Goal: Answer question/provide support: Share knowledge or assist other users

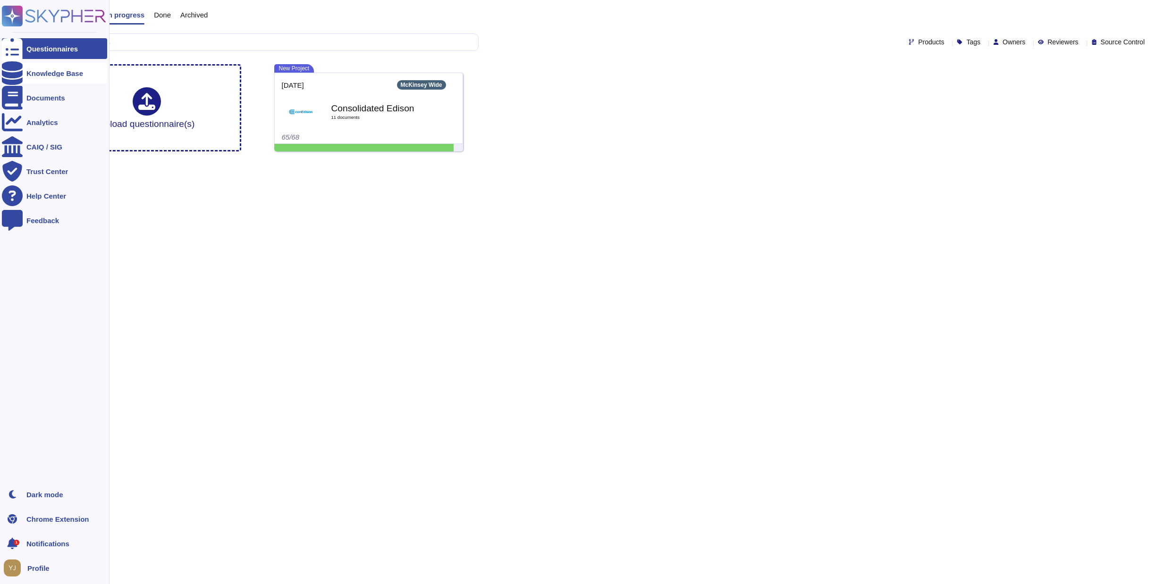
click at [14, 75] on icon at bounding box center [12, 73] width 21 height 24
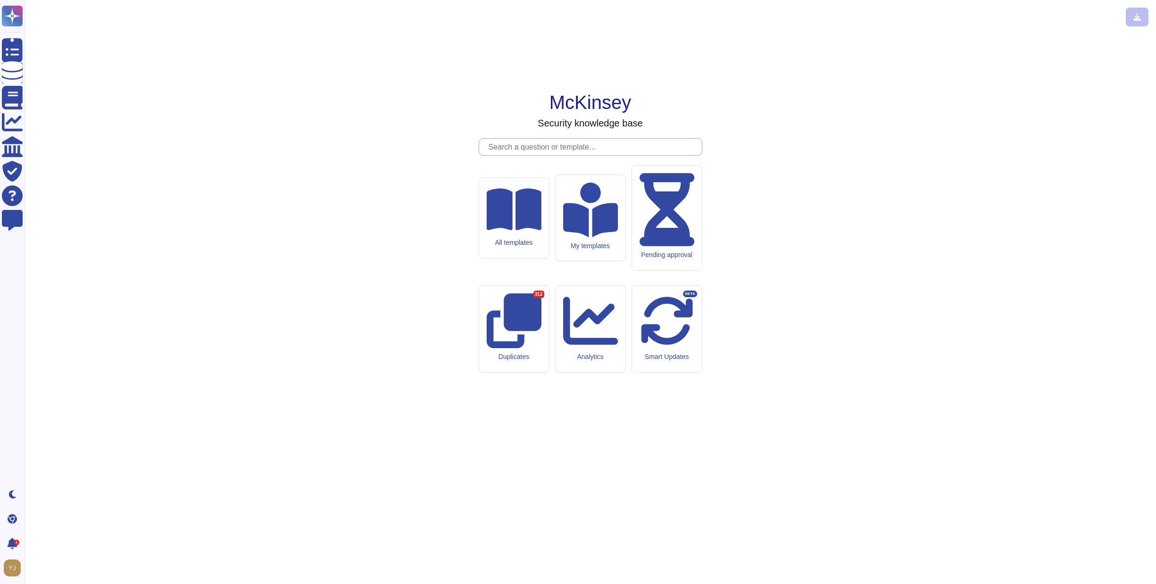
click at [509, 155] on input "text" at bounding box center [593, 147] width 218 height 17
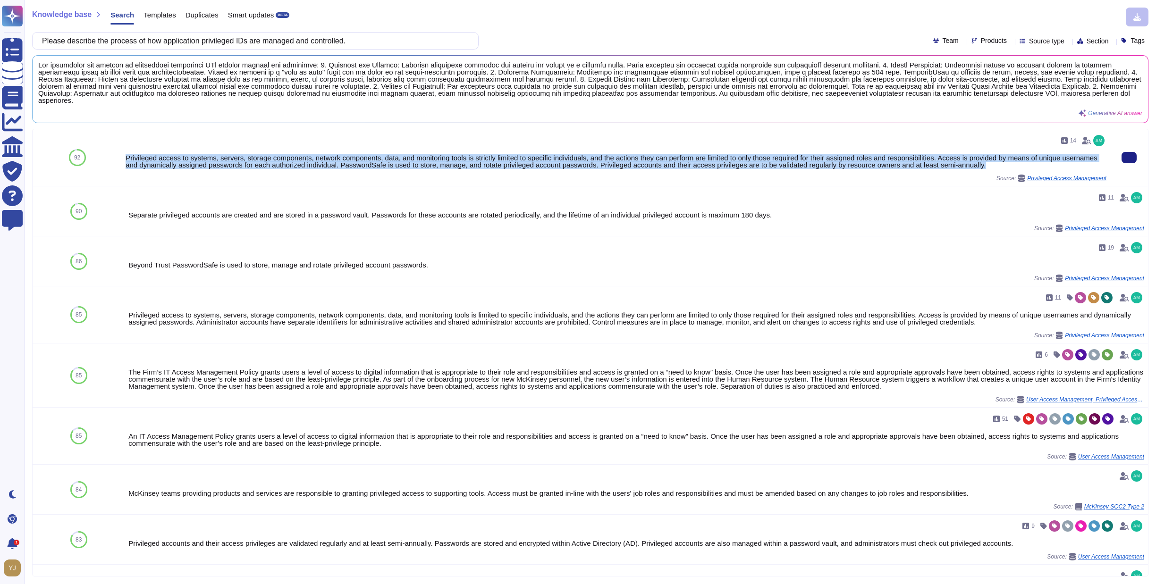
drag, startPoint x: 123, startPoint y: 158, endPoint x: 1052, endPoint y: 163, distance: 929.3
click at [1052, 163] on div "14 Privileged access to systems, servers, storage components, network component…" at bounding box center [616, 157] width 988 height 57
copy div "Privileged access to systems, servers, storage components, network components, …"
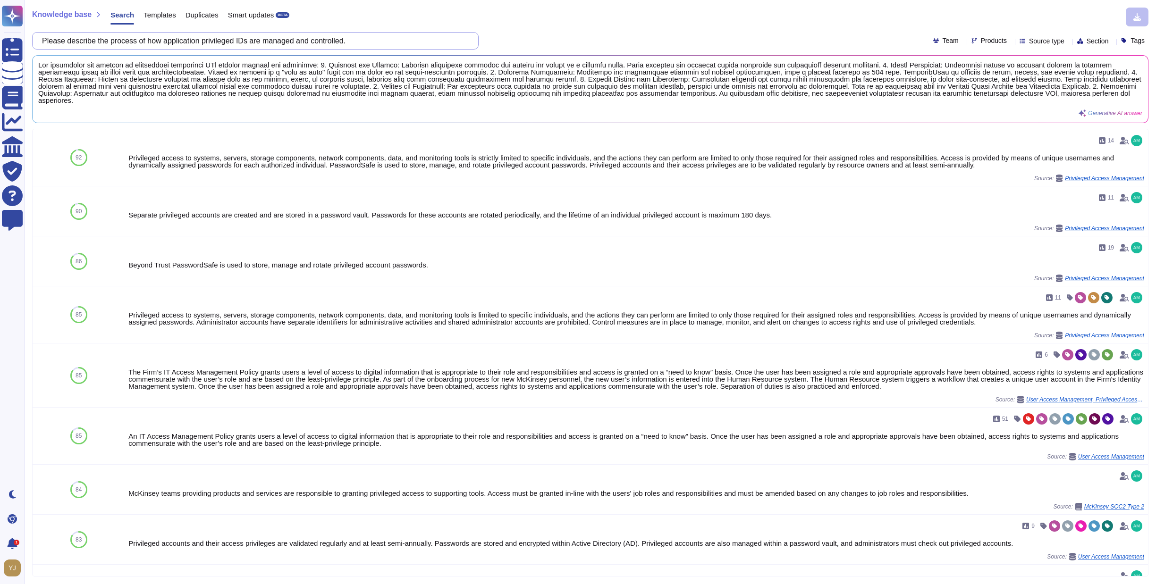
drag, startPoint x: 372, startPoint y: 43, endPoint x: 35, endPoint y: 15, distance: 338.7
click at [35, 15] on div "Knowledge base Search Templates Duplicates Smart updates BETA Please describe t…" at bounding box center [590, 292] width 1131 height 584
paste input "application security control requirements in your organization. Your response s…"
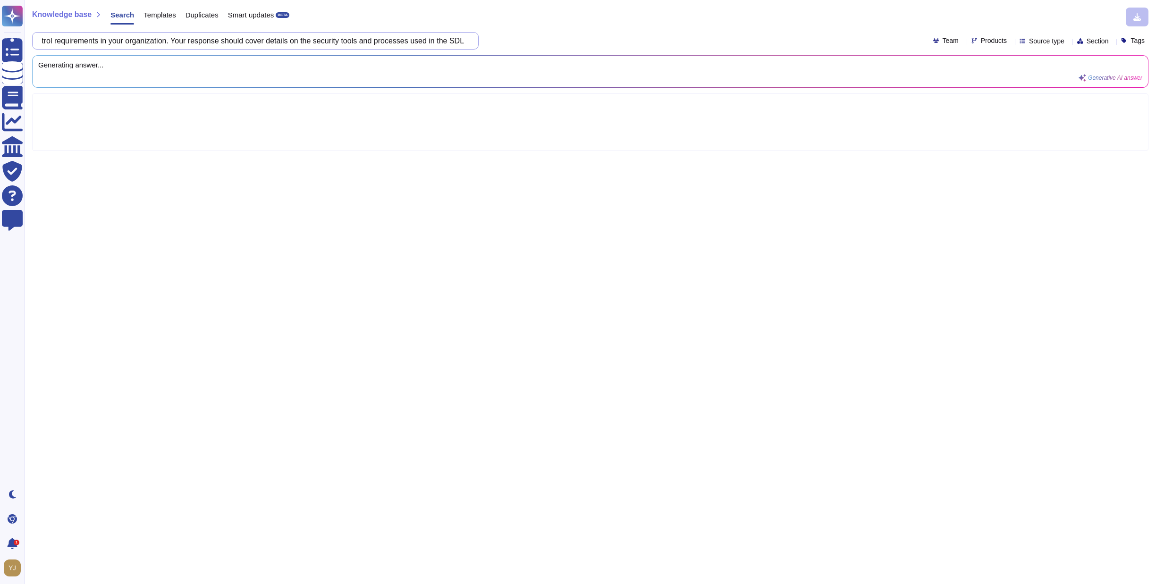
scroll to position [0, 171]
type input "Please describe the application security control requirements in your organizat…"
click at [538, 36] on div "Please describe the application security control requirements in your organizat…" at bounding box center [590, 40] width 1116 height 17
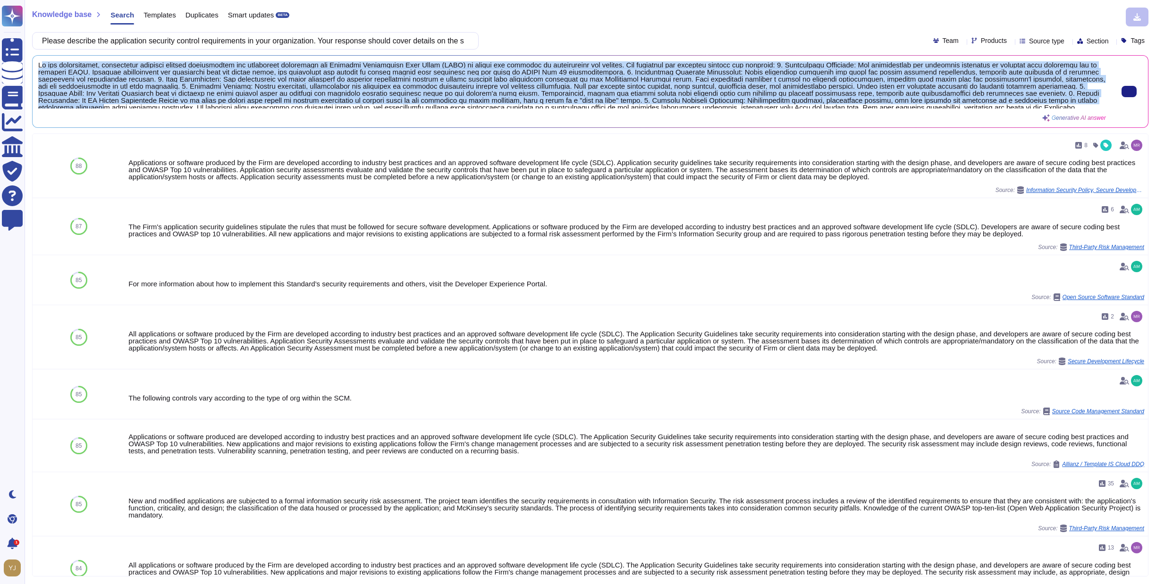
scroll to position [10, 0]
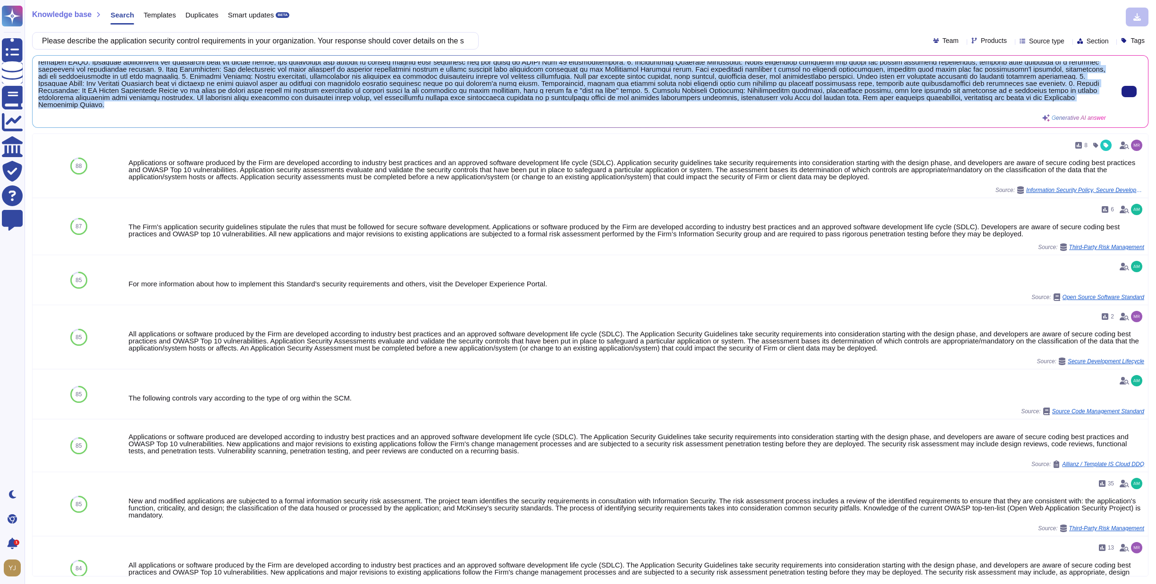
drag, startPoint x: 39, startPoint y: 66, endPoint x: 198, endPoint y: 102, distance: 162.7
click at [198, 102] on span at bounding box center [572, 84] width 1068 height 47
copy span "n our organization, application security control requirements are integrated th…"
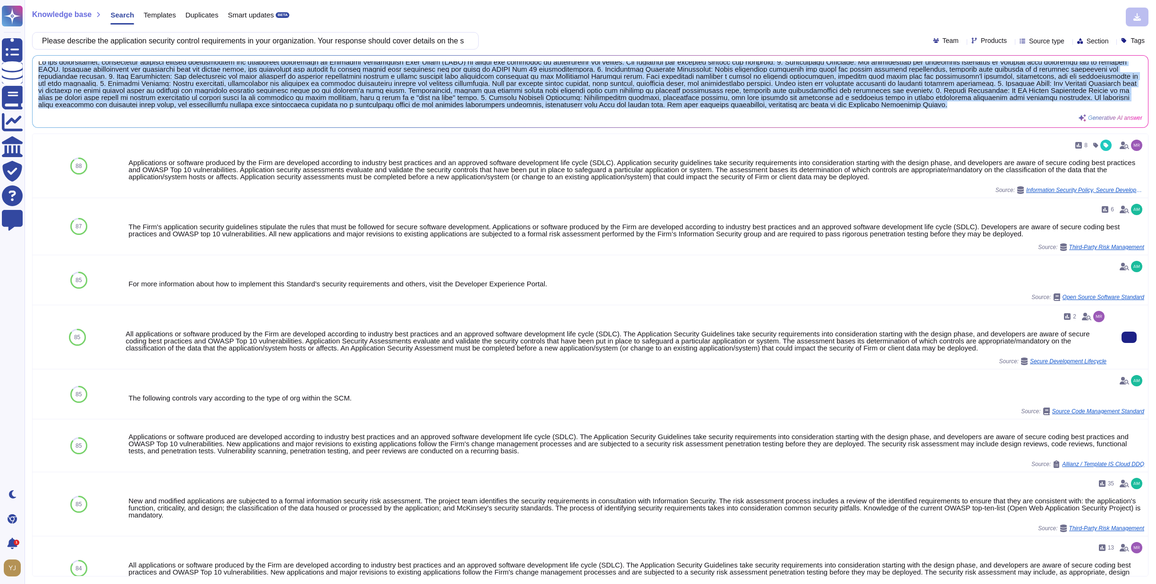
scroll to position [3, 0]
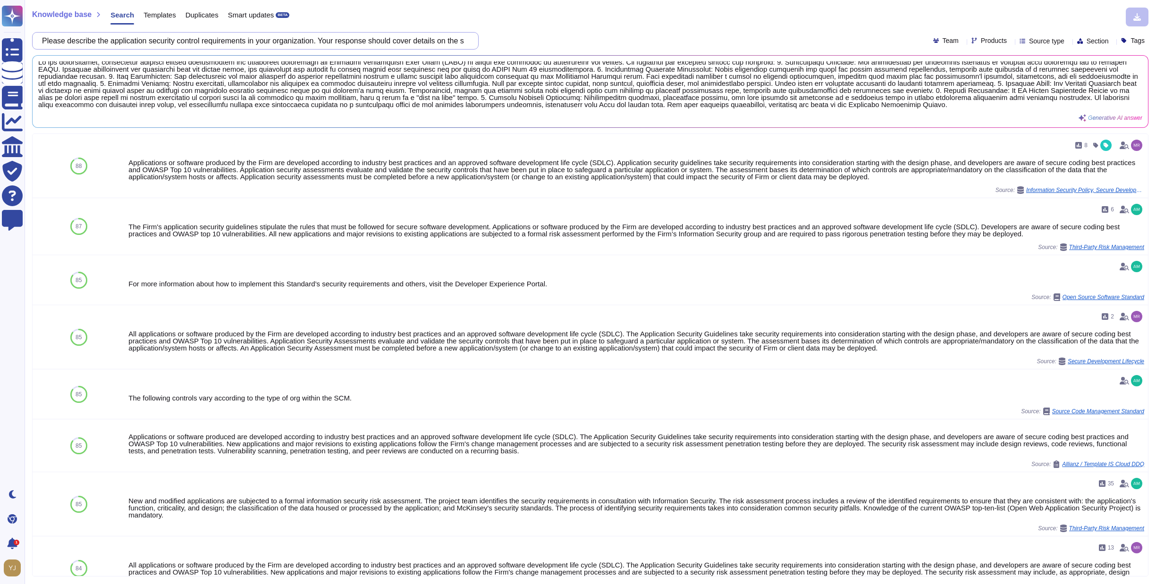
click at [334, 43] on input "Please describe the application security control requirements in your organizat…" at bounding box center [252, 41] width 431 height 17
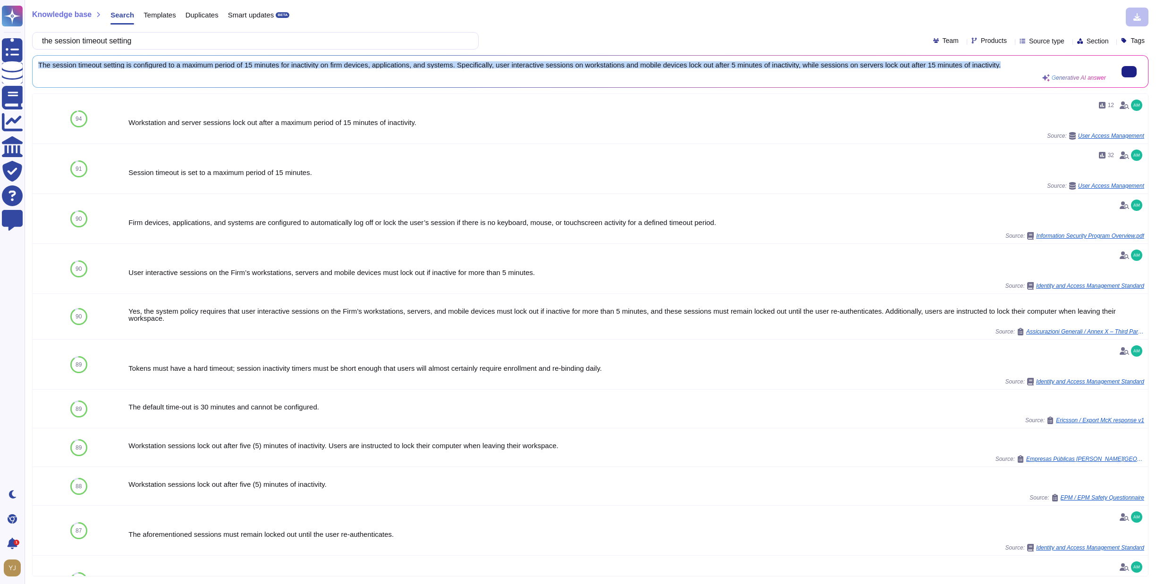
scroll to position [0, 0]
drag, startPoint x: 39, startPoint y: 67, endPoint x: 351, endPoint y: 69, distance: 312.5
click at [351, 69] on div "The session timeout setting is configured to a maximum period of 15 minutes for…" at bounding box center [572, 71] width 1068 height 20
copy span "The session timeout setting is configured to a maximum period of 15 minutes for…"
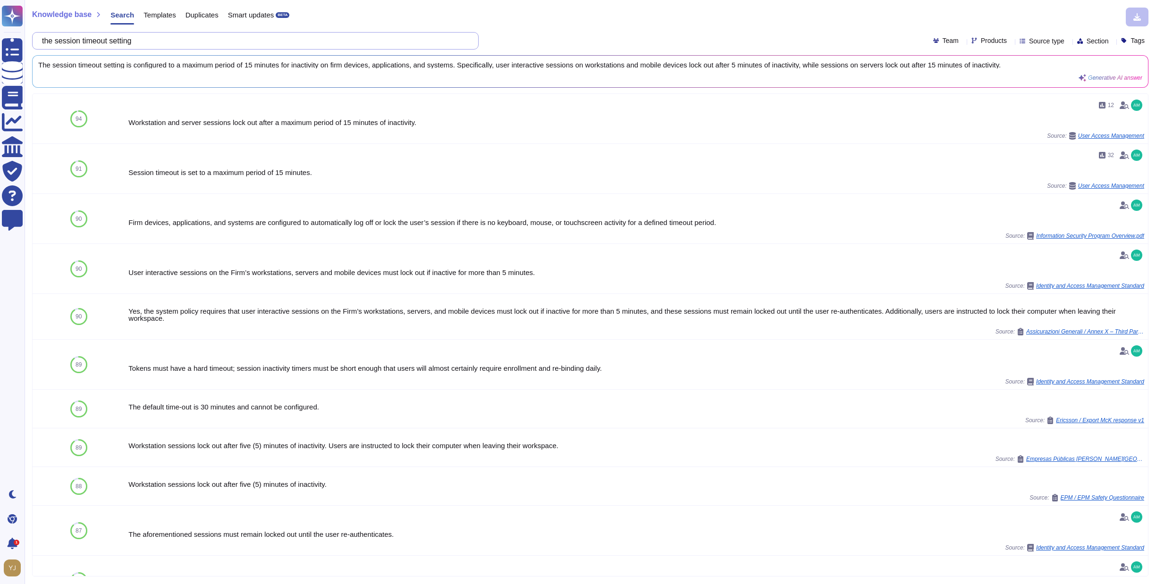
click at [152, 36] on input "the session timeout setting" at bounding box center [252, 41] width 431 height 17
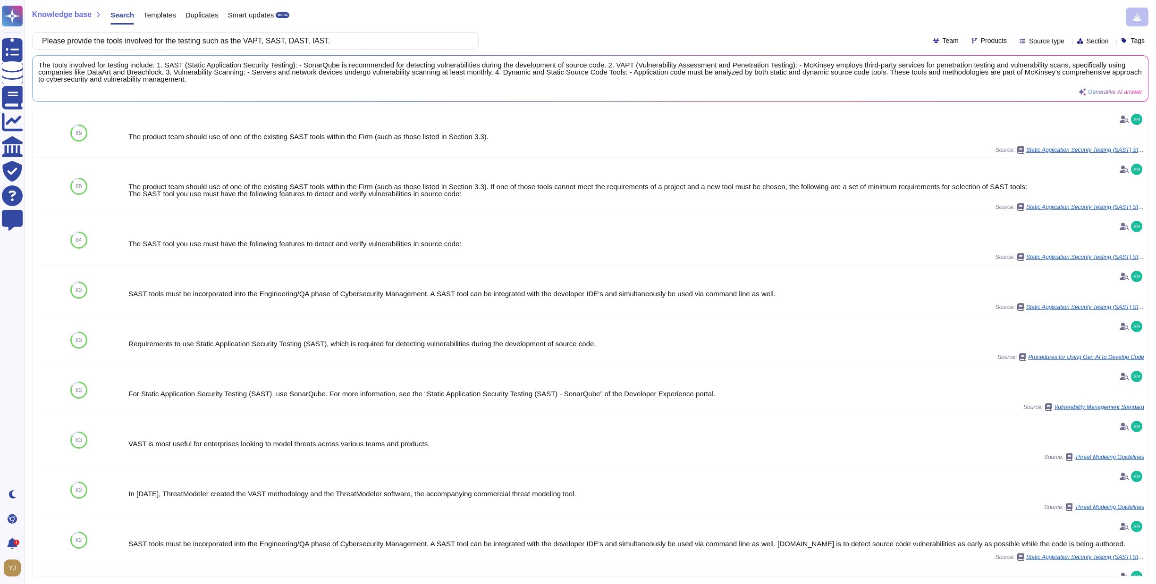
type input "Please provide the tools involved for the testing such as the VAPT, SAST, DAST,…"
click at [347, 65] on span "The tools involved for testing include: 1. SAST (Static Application Security Te…" at bounding box center [572, 71] width 1068 height 21
drag, startPoint x: 347, startPoint y: 65, endPoint x: 312, endPoint y: 62, distance: 35.9
click at [312, 62] on span "The tools involved for testing include: 1. SAST (Static Application Security Te…" at bounding box center [572, 71] width 1068 height 21
copy span "SonarQube"
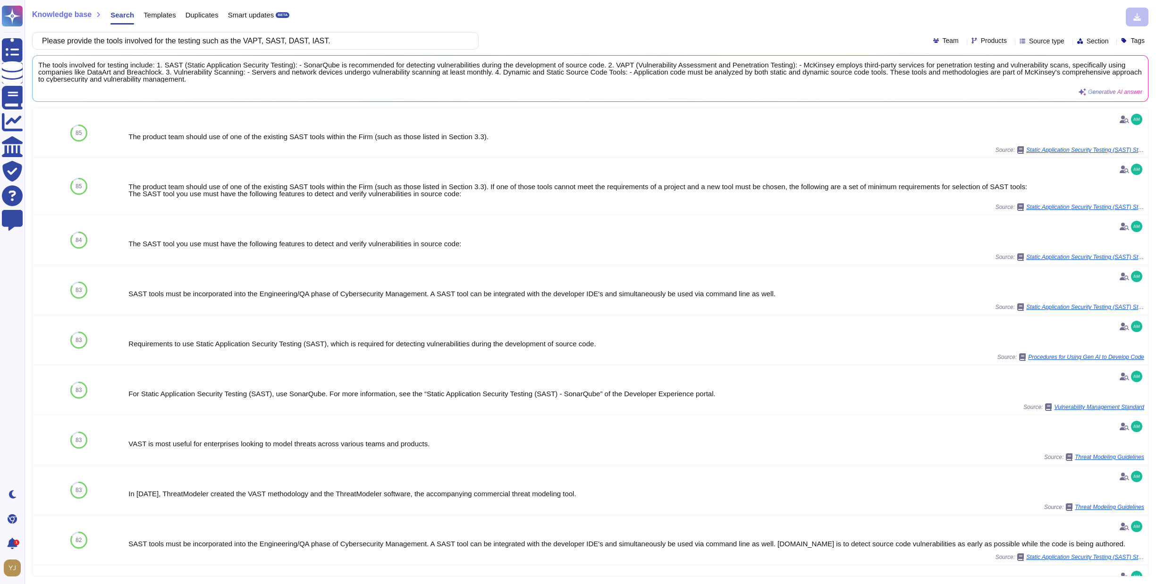
click at [397, 53] on div "Knowledge base Search Templates Duplicates Smart updates BETA Please provide th…" at bounding box center [590, 292] width 1131 height 584
click at [384, 39] on input "Please provide the tools involved for the testing such as the VAPT, SAST, DAST,…" at bounding box center [252, 41] width 431 height 17
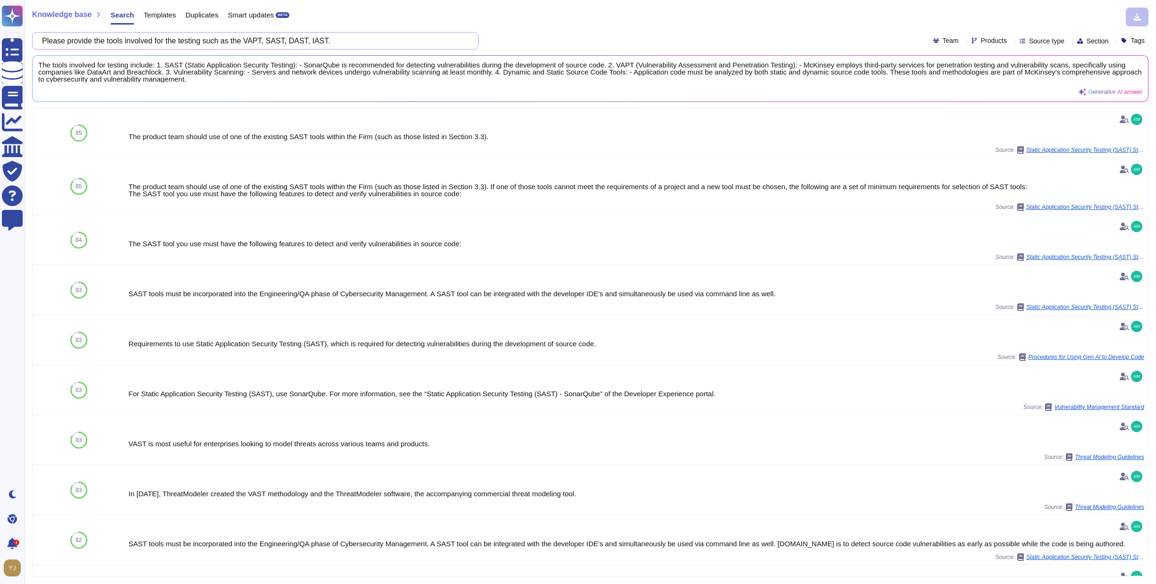
click at [384, 39] on input "Please provide the tools involved for the testing such as the VAPT, SAST, DAST,…" at bounding box center [252, 41] width 431 height 17
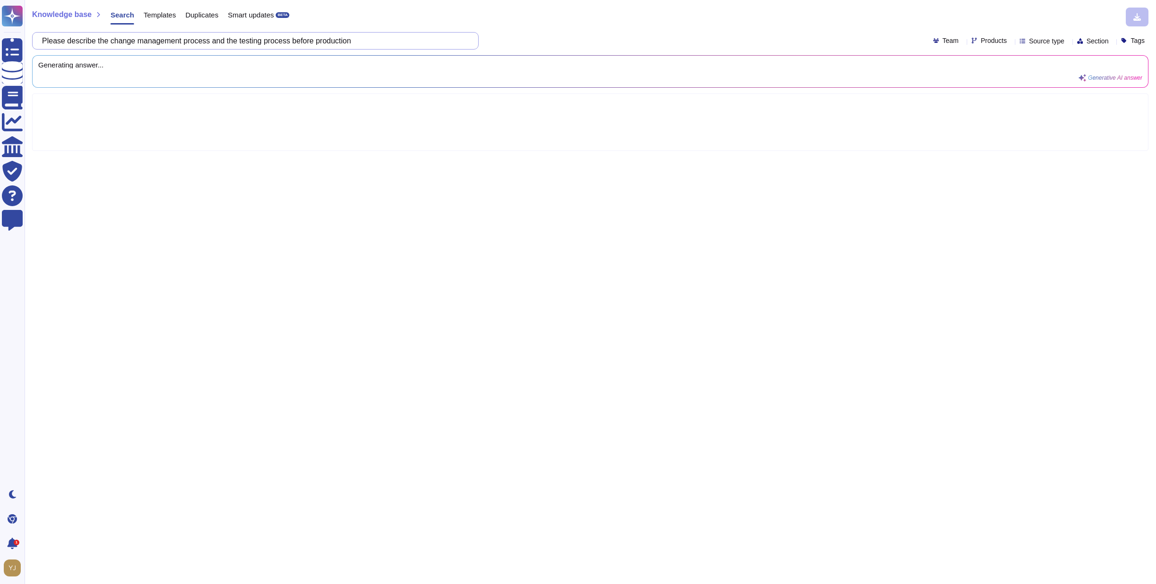
type input "Please describe the change management process and the testing process before pr…"
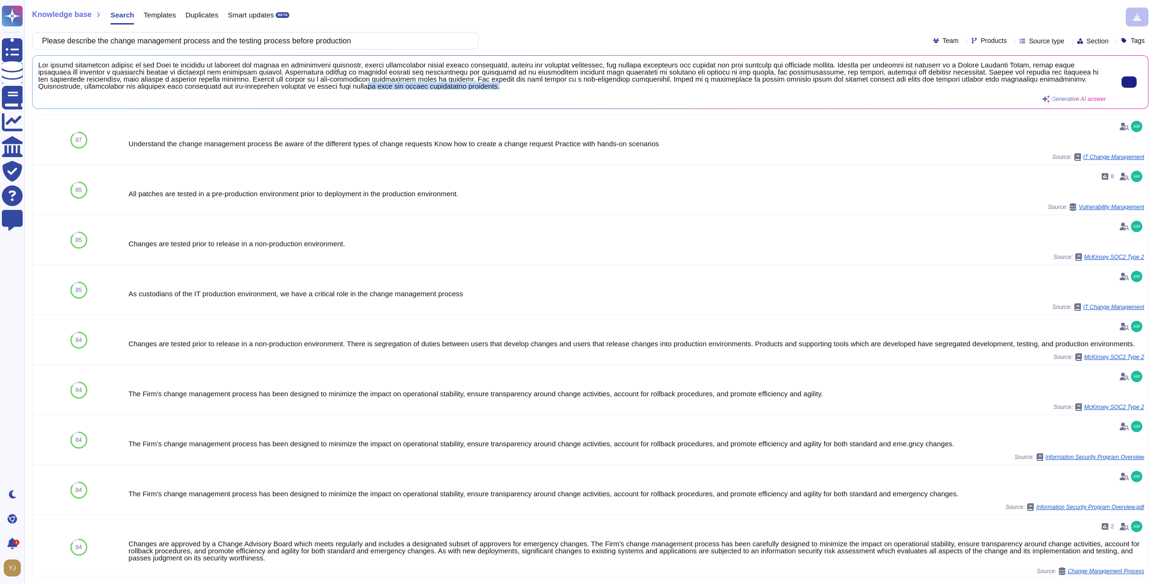
scroll to position [0, 0]
drag, startPoint x: 624, startPoint y: 91, endPoint x: 274, endPoint y: 90, distance: 349.7
click at [274, 90] on div "Generative AI answer" at bounding box center [572, 82] width 1068 height 42
drag, startPoint x: 383, startPoint y: 36, endPoint x: 157, endPoint y: 18, distance: 227.2
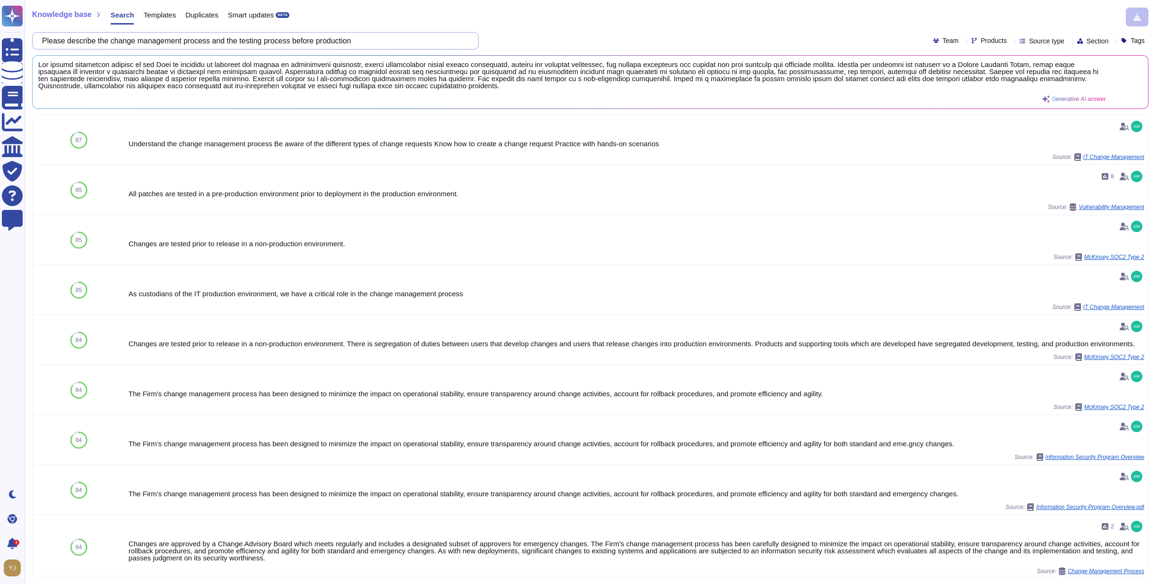
click at [157, 18] on div "Knowledge base Search Templates Duplicates Smart updates BETA Please describe t…" at bounding box center [590, 292] width 1131 height 584
click at [137, 43] on input "Please describe the change management process and the testing process before pr…" at bounding box center [252, 41] width 431 height 17
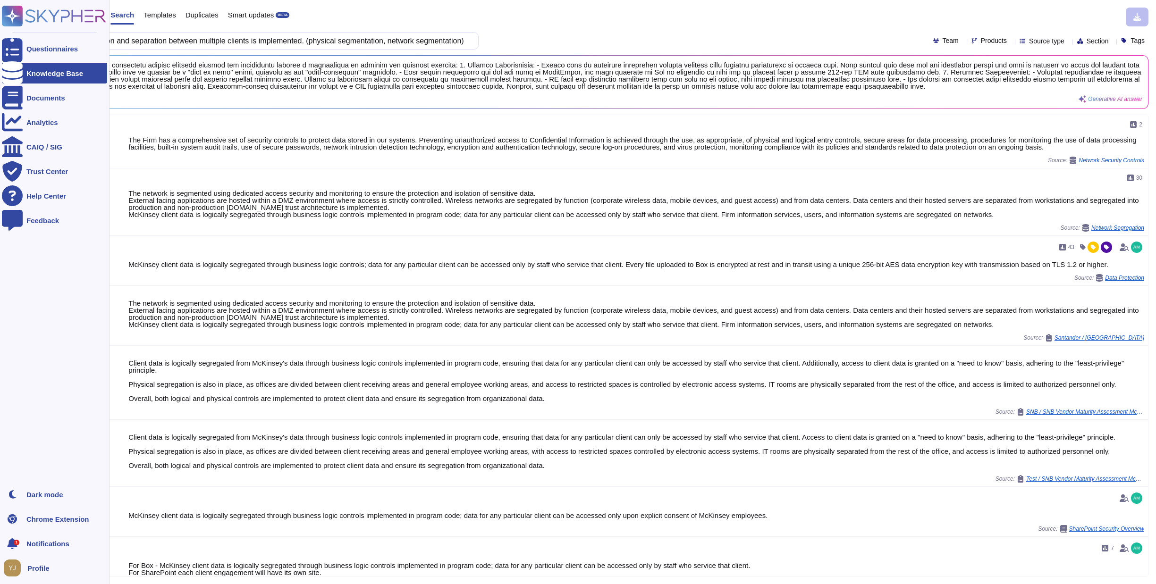
scroll to position [0, 0]
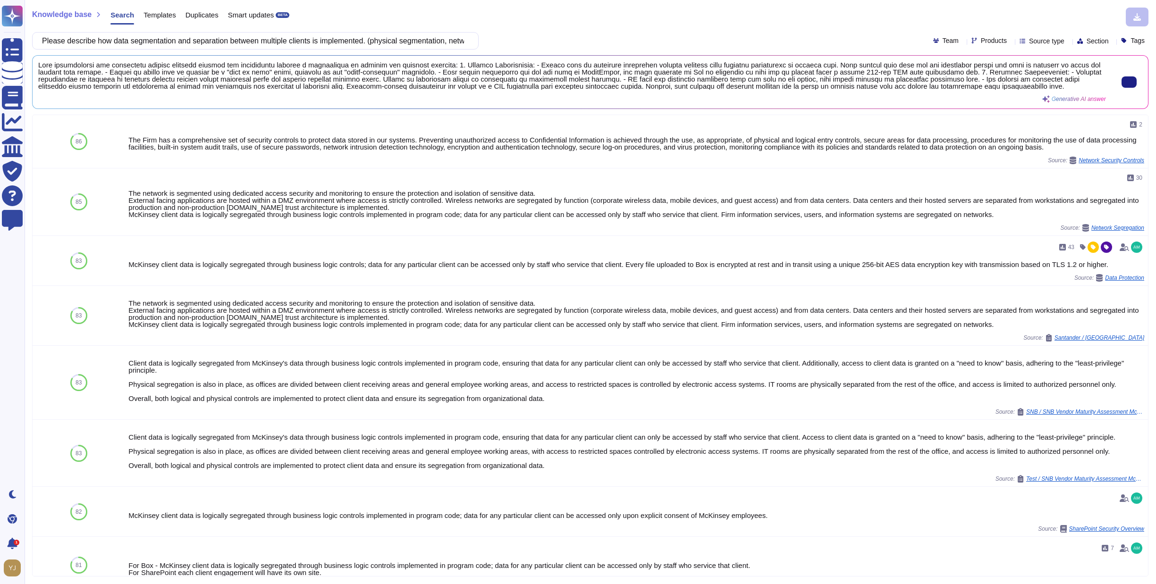
click at [468, 64] on span at bounding box center [572, 75] width 1068 height 28
click at [552, 64] on span at bounding box center [572, 75] width 1068 height 28
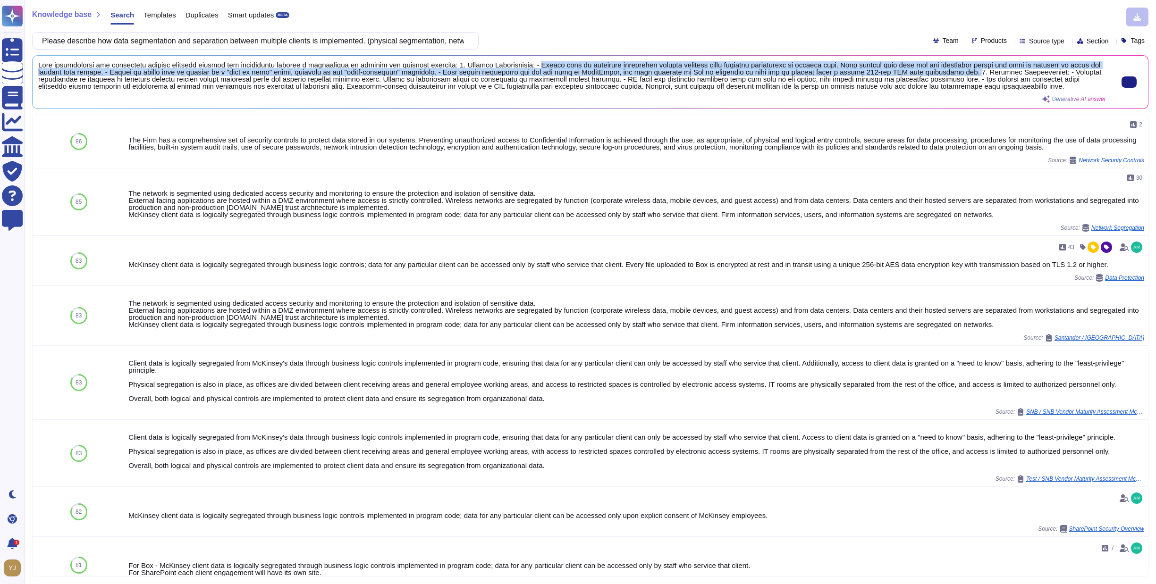
drag, startPoint x: 554, startPoint y: 66, endPoint x: 999, endPoint y: 72, distance: 445.6
click at [999, 72] on span at bounding box center [572, 75] width 1068 height 28
copy span "Client data is logically segregated through business logic controls implemented…"
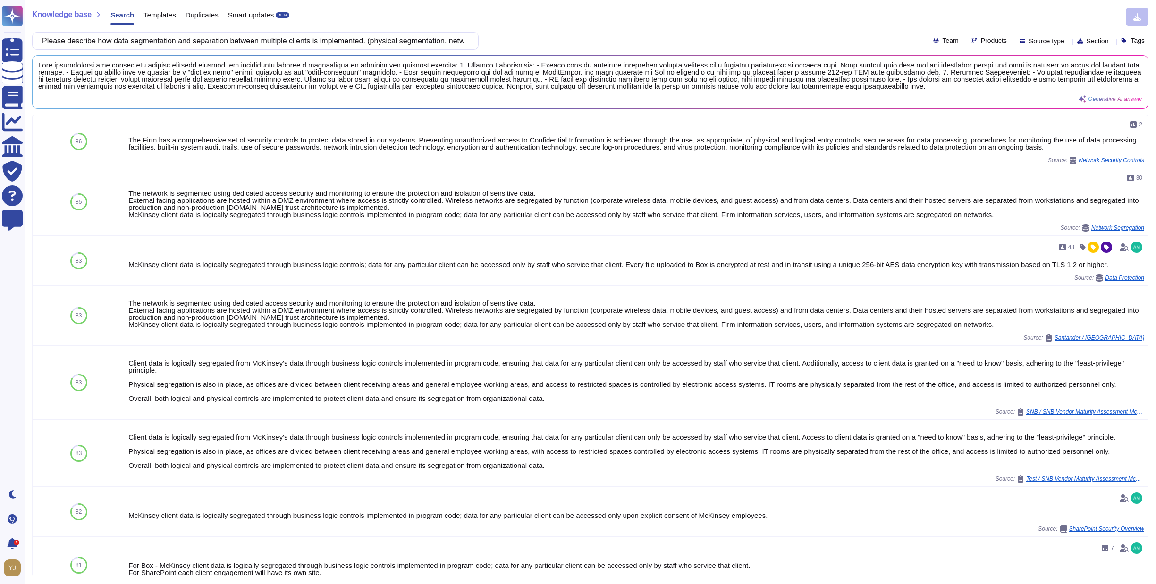
click at [493, 46] on div "Please describe how data segmentation and separation between multiple clients i…" at bounding box center [590, 40] width 1116 height 17
click at [471, 46] on div "Please describe how data segmentation and separation between multiple clients i…" at bounding box center [255, 40] width 446 height 17
click at [446, 46] on input "Please describe how data segmentation and separation between multiple clients i…" at bounding box center [252, 41] width 431 height 17
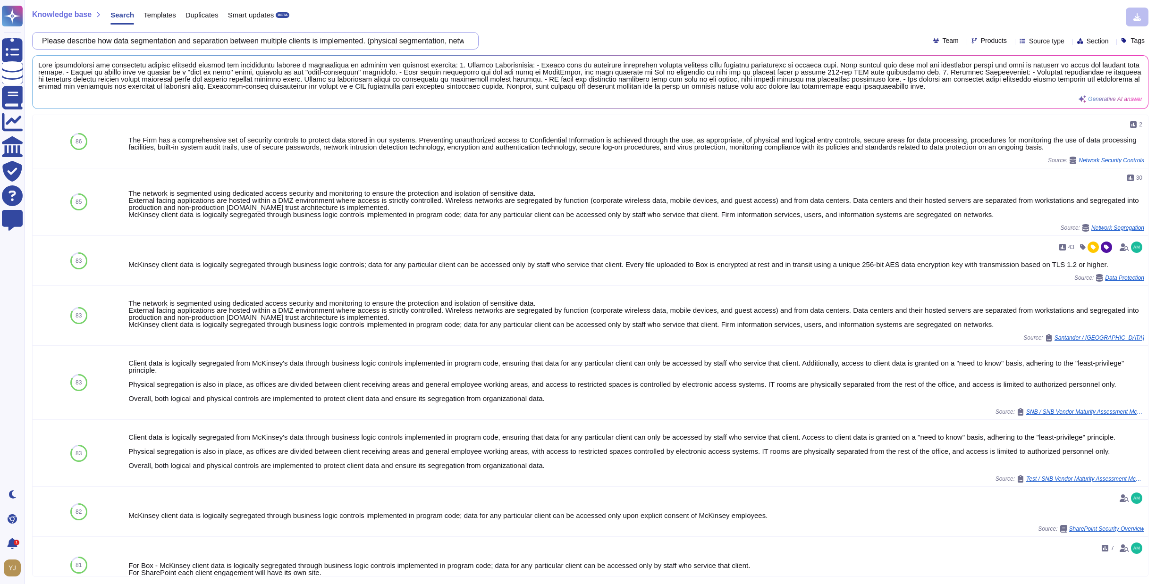
paste input "specify which fields are encrypted. *"
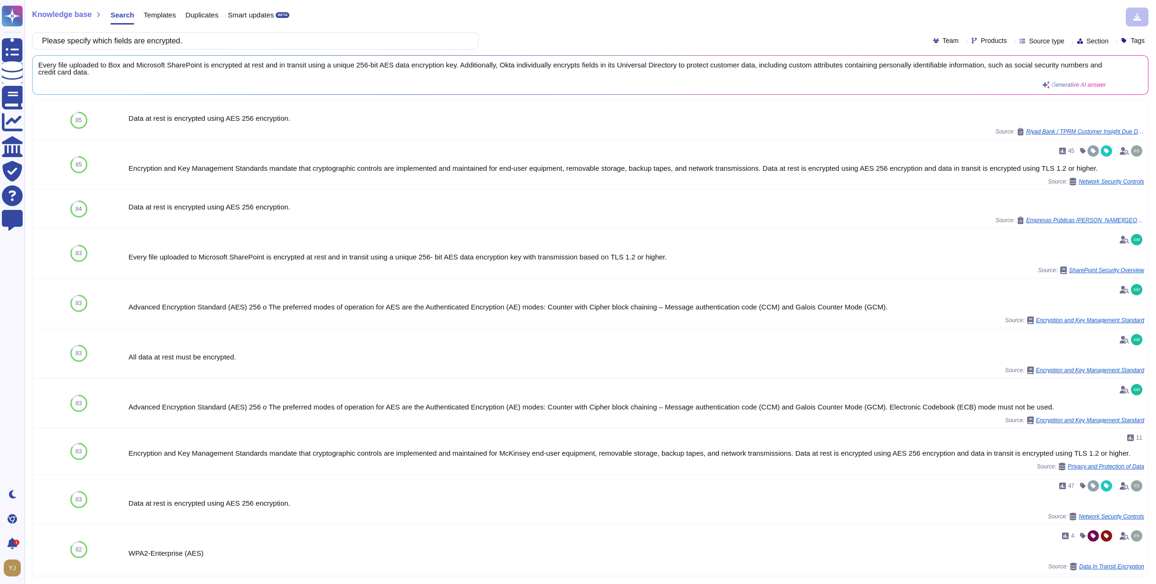
type input "Please specify which fields are encrypted."
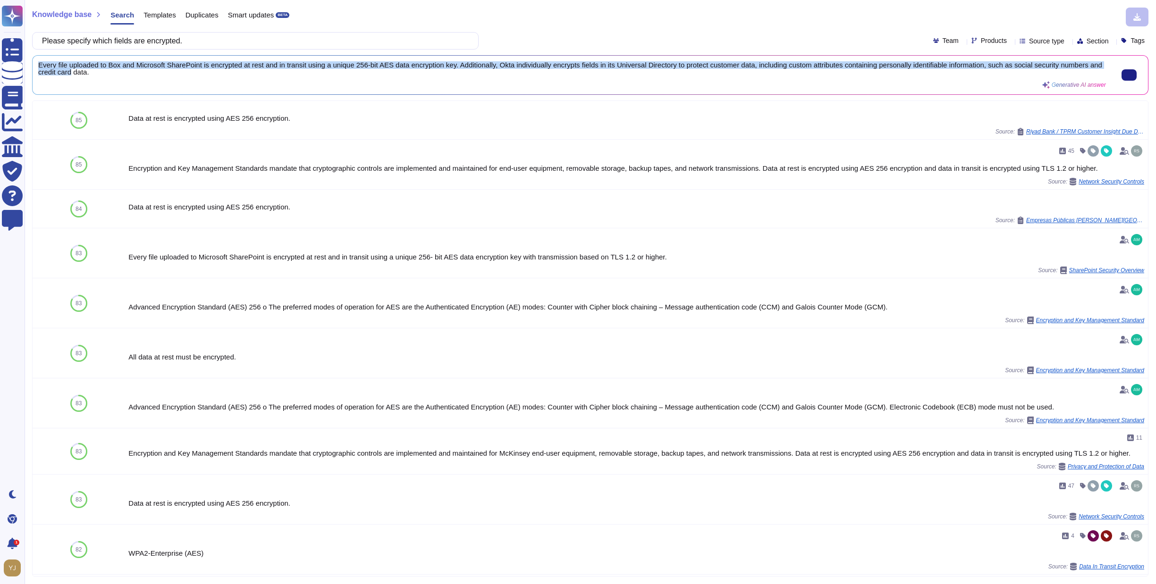
scroll to position [0, 0]
drag, startPoint x: 38, startPoint y: 64, endPoint x: 147, endPoint y: 77, distance: 109.8
click at [147, 77] on div "Every file uploaded to Box and Microsoft SharePoint is encrypted at rest and in…" at bounding box center [572, 74] width 1068 height 27
click at [239, 83] on div "Every file uploaded to Box and Microsoft SharePoint is encrypted at rest and in…" at bounding box center [572, 74] width 1068 height 27
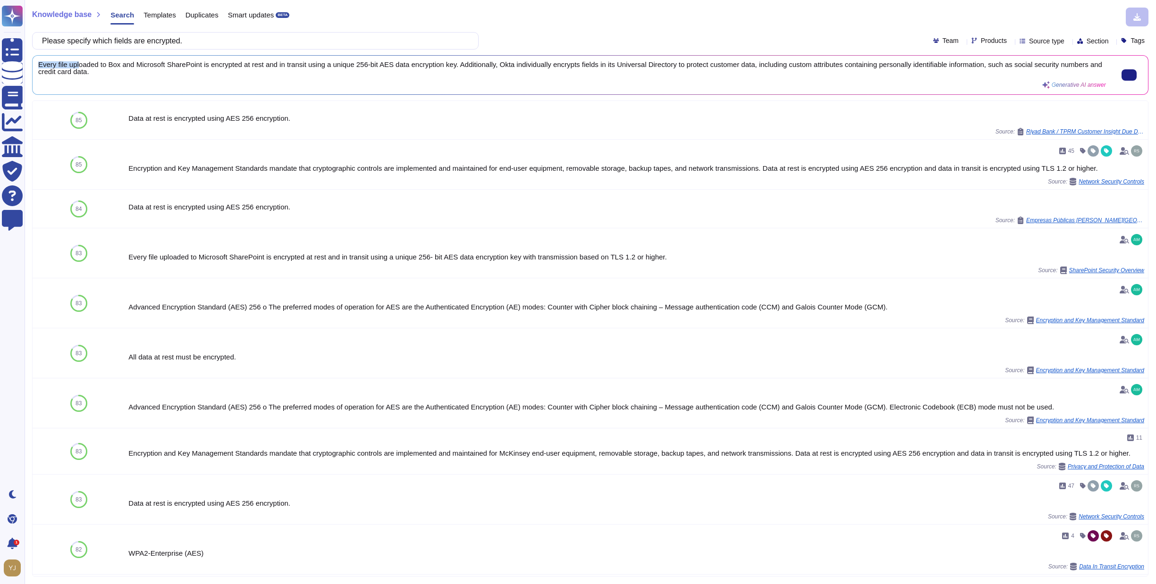
scroll to position [0, 0]
drag, startPoint x: 36, startPoint y: 64, endPoint x: 474, endPoint y: 62, distance: 438.0
click at [474, 62] on div "Every file uploaded to Box and Microsoft SharePoint is encrypted at rest and in…" at bounding box center [590, 75] width 1115 height 39
copy span "Every file uploaded to Box and Microsoft SharePoint is encrypted at rest and in…"
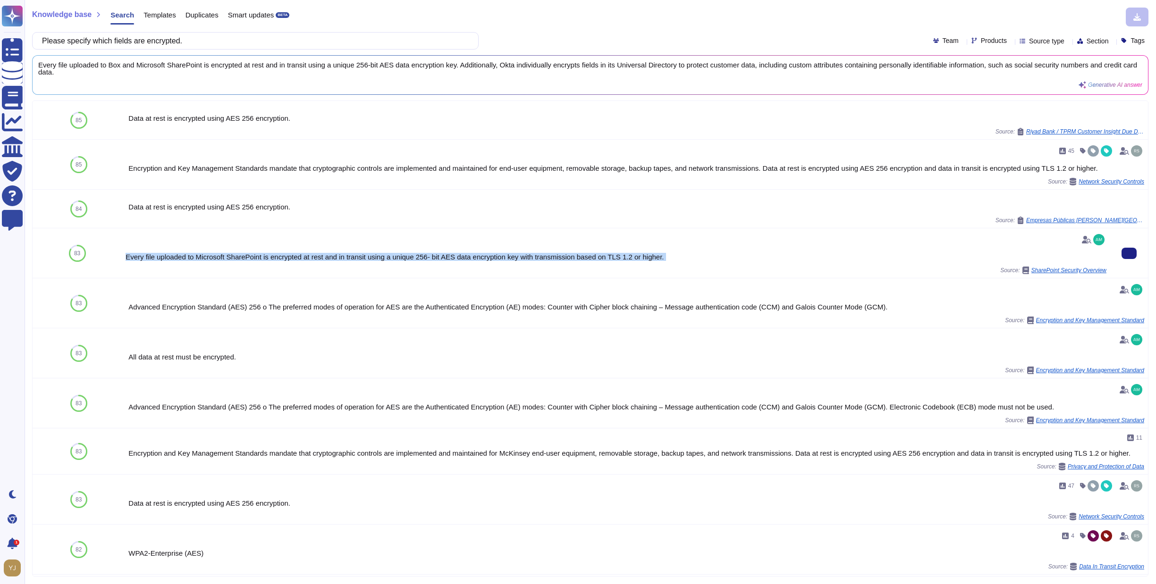
drag, startPoint x: 124, startPoint y: 255, endPoint x: 282, endPoint y: 266, distance: 158.0
click at [282, 267] on div "Every file uploaded to Microsoft SharePoint is encrypted at rest and in transit…" at bounding box center [616, 253] width 988 height 50
copy div "Every file uploaded to Microsoft SharePoint is encrypted at rest and in transit…"
